Goal: Information Seeking & Learning: Learn about a topic

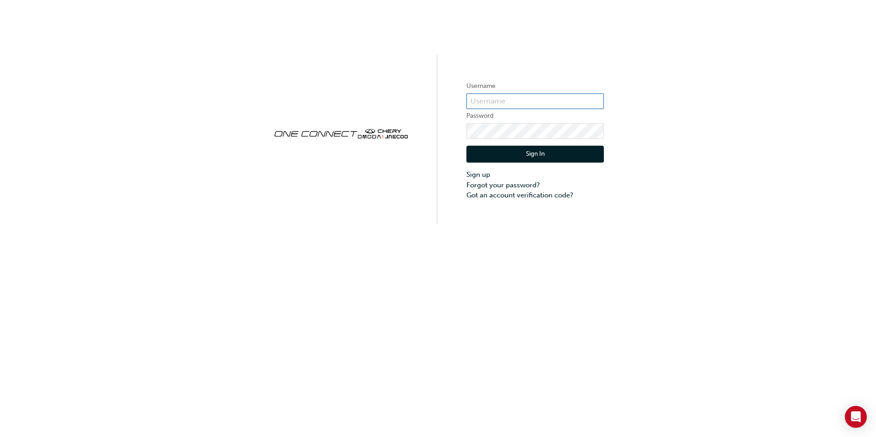
type input "CHAU0926"
click at [549, 154] on button "Sign In" at bounding box center [534, 154] width 137 height 17
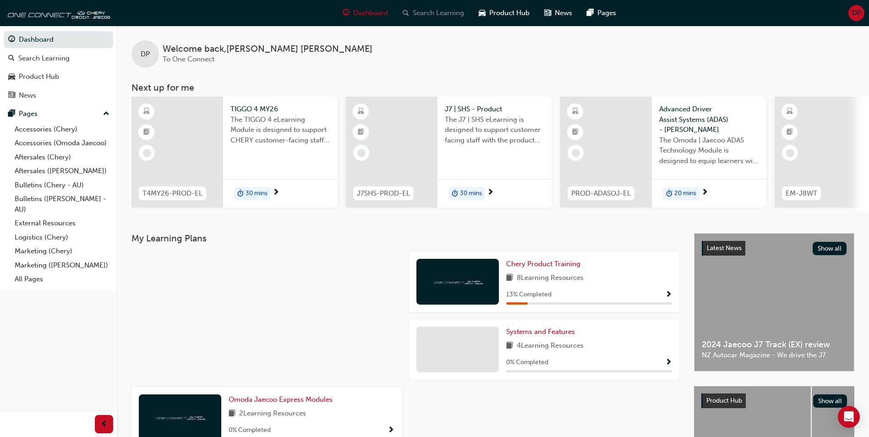
click at [437, 15] on span "Search Learning" at bounding box center [438, 13] width 51 height 11
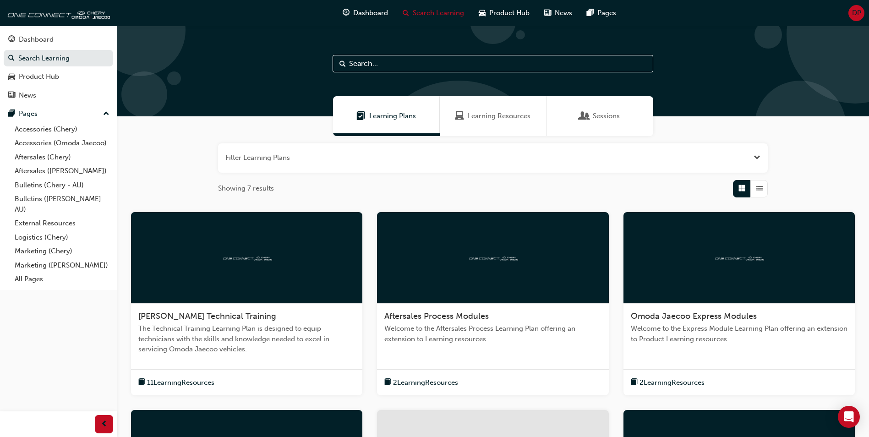
click at [436, 62] on input "text" at bounding box center [493, 63] width 321 height 17
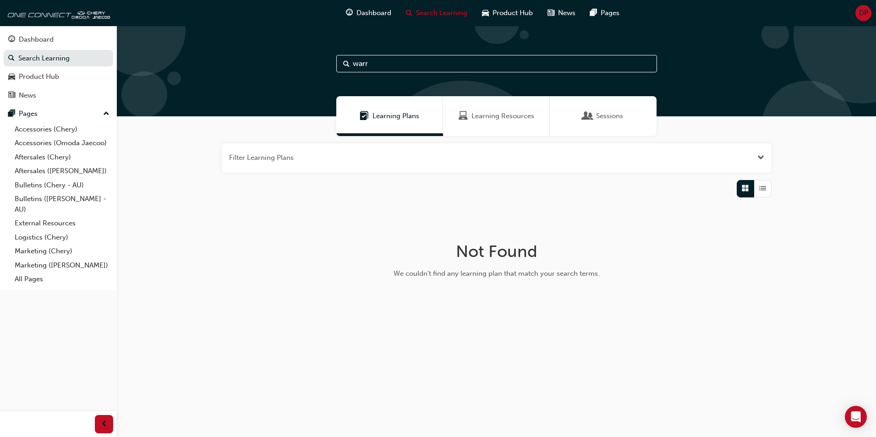
type input "warr"
click at [488, 118] on span "Learning Resources" at bounding box center [503, 116] width 63 height 11
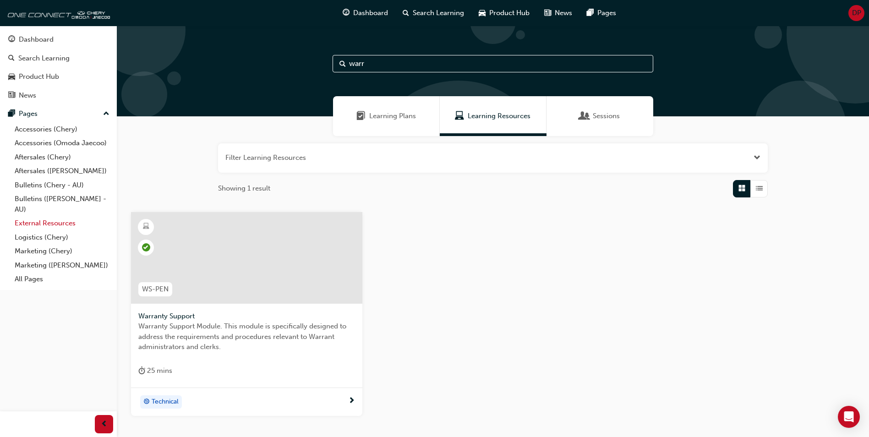
click at [43, 221] on link "External Resources" at bounding box center [62, 223] width 102 height 14
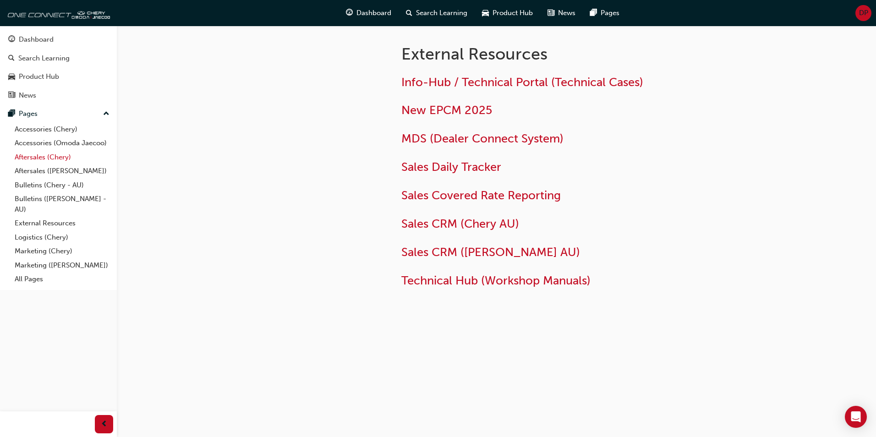
click at [39, 159] on link "Aftersales (Chery)" at bounding box center [62, 157] width 102 height 14
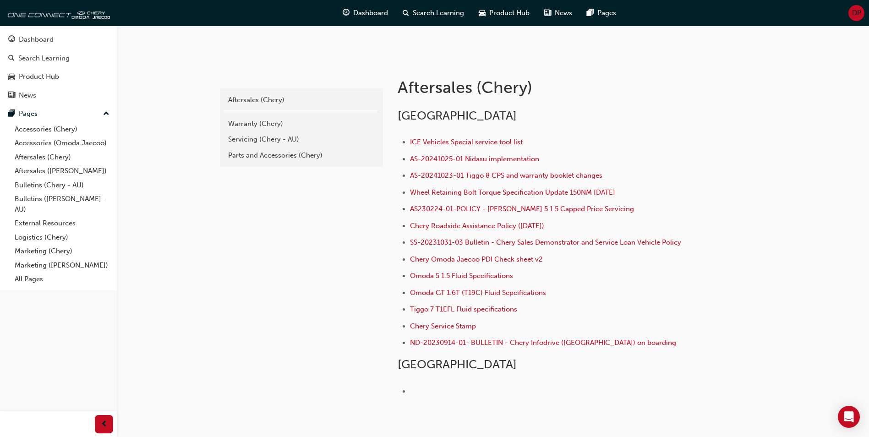
scroll to position [163, 0]
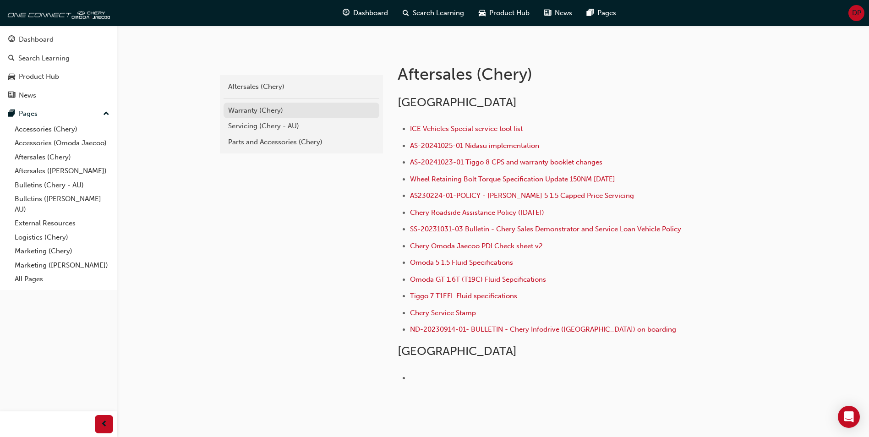
click at [248, 112] on div "Warranty (Chery)" at bounding box center [301, 110] width 147 height 11
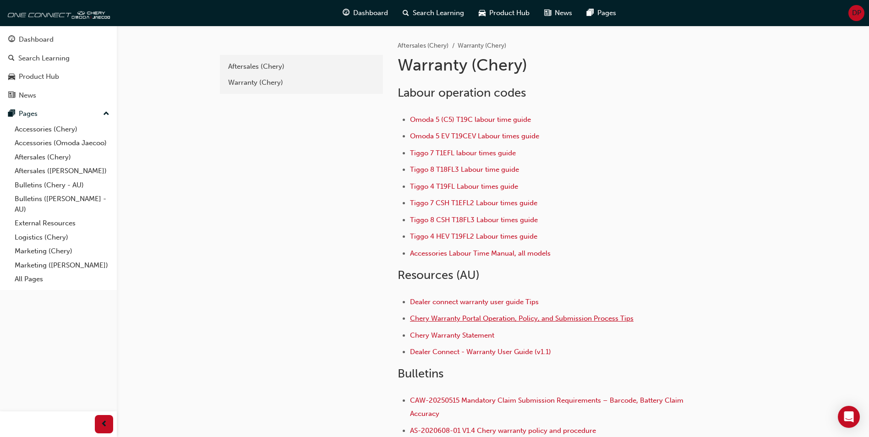
click at [512, 320] on span "Chery Warranty Portal Operation, Policy, and Submission Process Tips" at bounding box center [522, 318] width 224 height 8
click at [466, 338] on span "Chery Warranty Statement" at bounding box center [452, 335] width 84 height 8
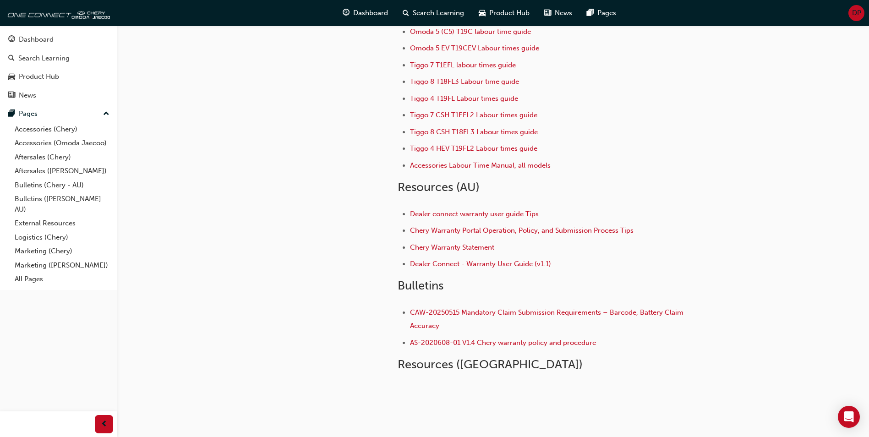
scroll to position [92, 0]
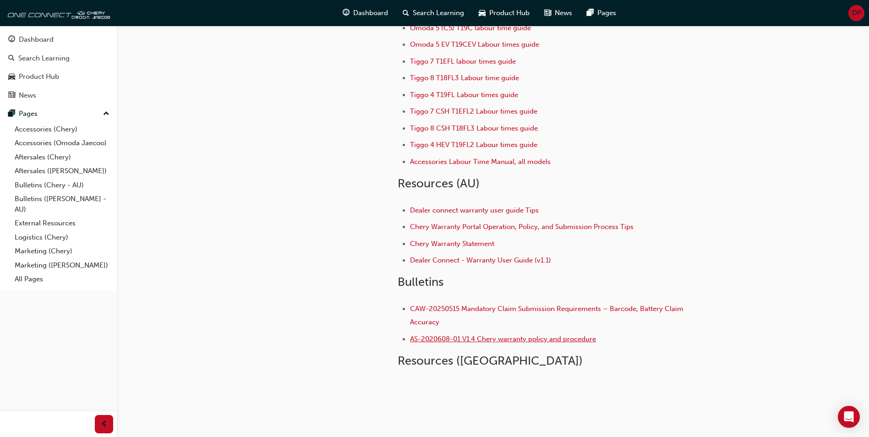
click at [516, 339] on span "AS-2020608-01 V1.4 Chery warranty policy and procedure" at bounding box center [503, 339] width 186 height 8
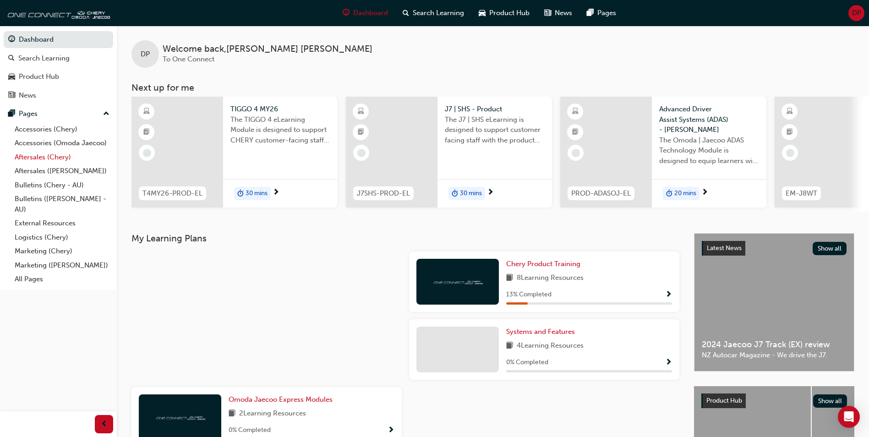
click at [46, 159] on link "Aftersales (Chery)" at bounding box center [62, 157] width 102 height 14
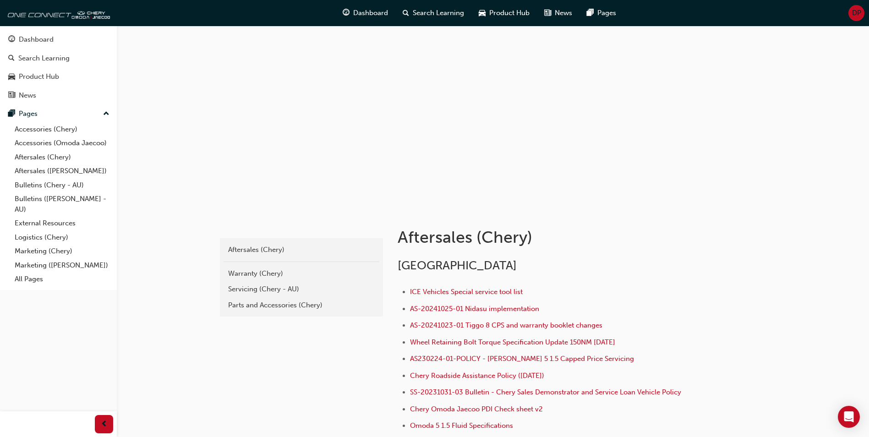
scroll to position [183, 0]
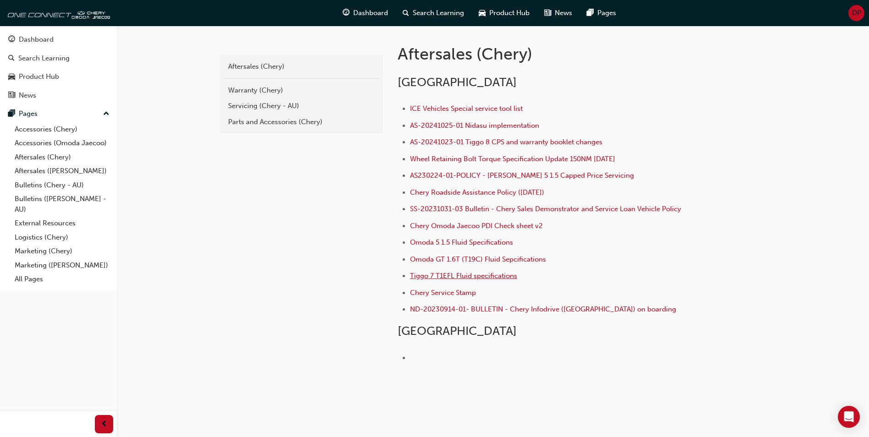
click at [494, 279] on span "Tiggo 7 T1EFL Fluid specifications" at bounding box center [463, 276] width 107 height 8
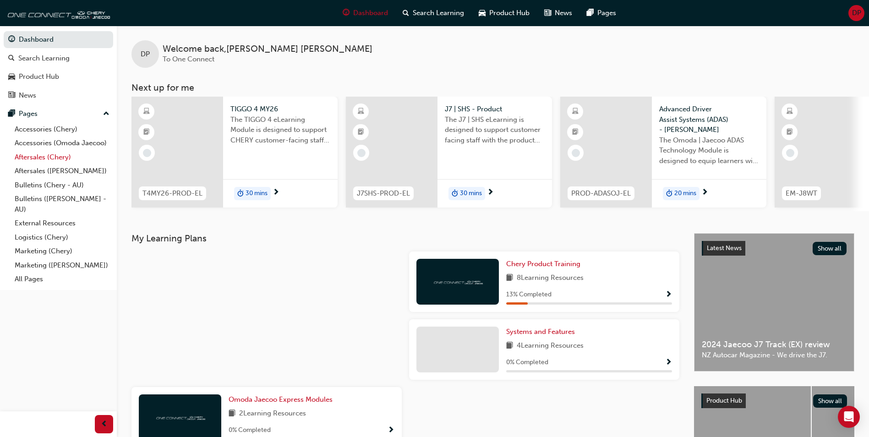
click at [42, 159] on link "Aftersales (Chery)" at bounding box center [62, 157] width 102 height 14
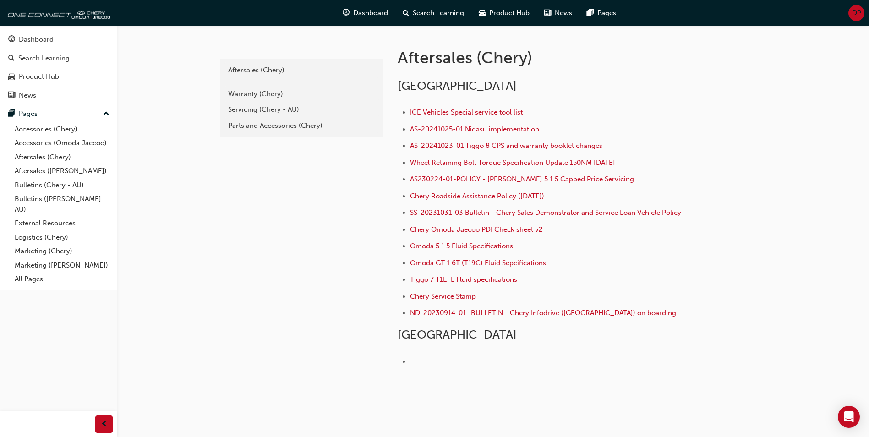
scroll to position [183, 0]
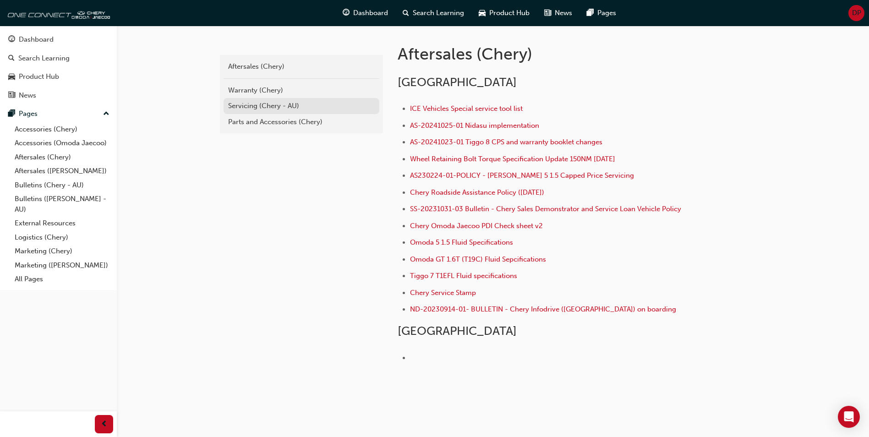
click at [274, 106] on div "Servicing (Chery - AU)" at bounding box center [301, 106] width 147 height 11
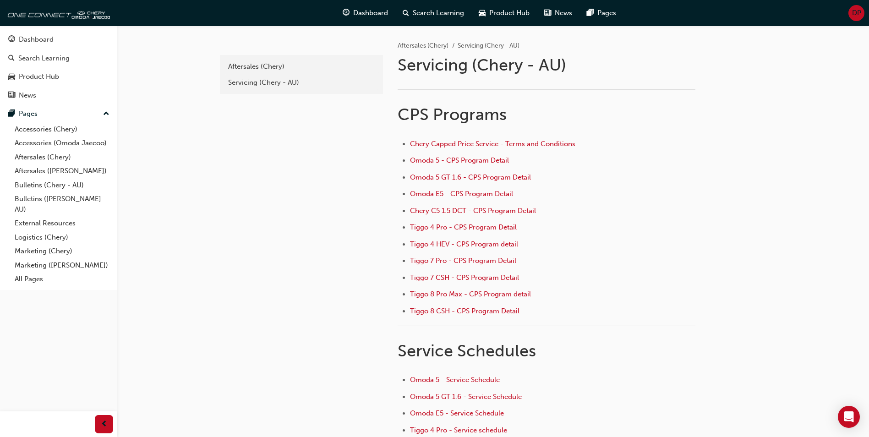
scroll to position [209, 0]
